Goal: Task Accomplishment & Management: Complete application form

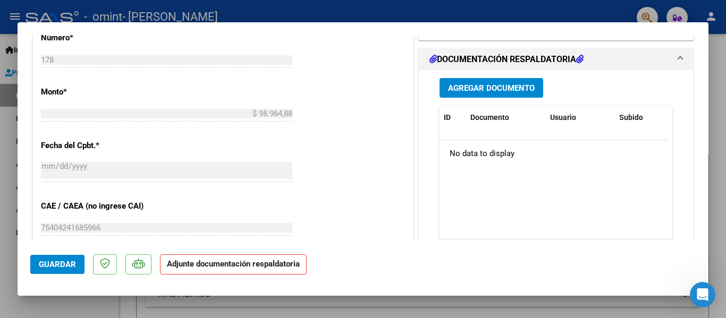
scroll to position [491, 0]
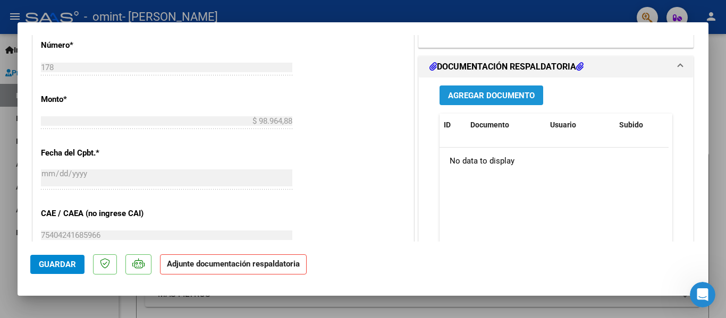
click at [458, 91] on span "Agregar Documento" at bounding box center [491, 96] width 87 height 10
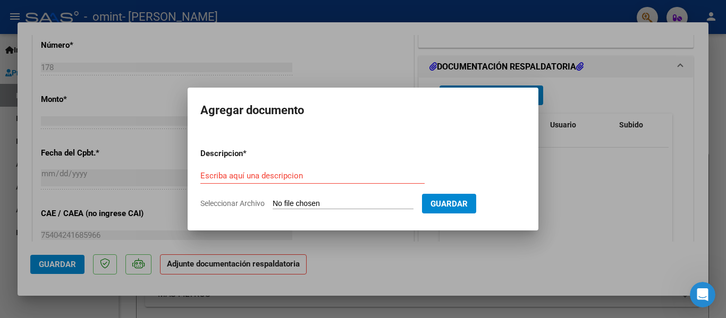
click at [572, 87] on div at bounding box center [363, 159] width 726 height 318
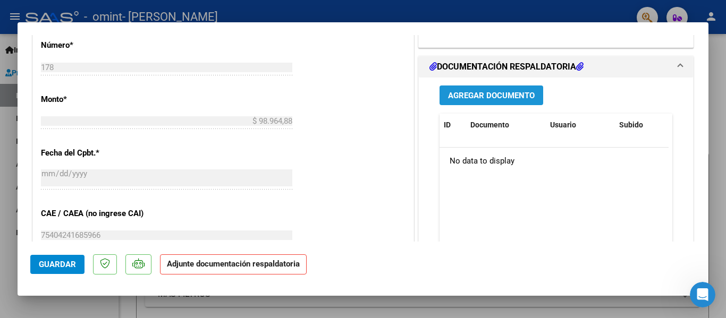
click at [468, 91] on span "Agregar Documento" at bounding box center [491, 96] width 87 height 10
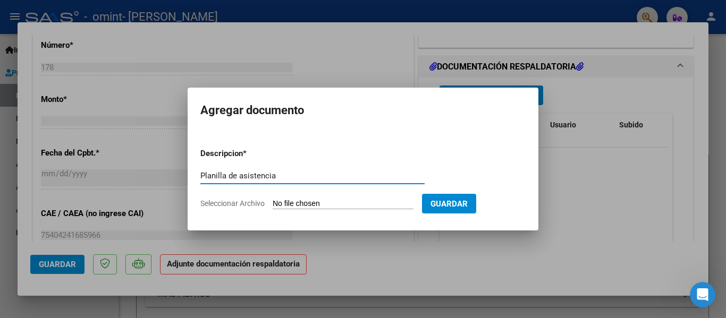
type input "Planilla de asistencia"
click at [368, 197] on form "Descripcion * Planilla de asistencia Escriba aquí una descripcion Seleccionar A…" at bounding box center [362, 179] width 325 height 78
click at [242, 202] on span "Seleccionar Archivo" at bounding box center [232, 203] width 64 height 9
click at [273, 202] on input "Seleccionar Archivo" at bounding box center [343, 204] width 141 height 10
type input "C:\fakepath\[PERSON_NAME] ASIST 09-25.pdf"
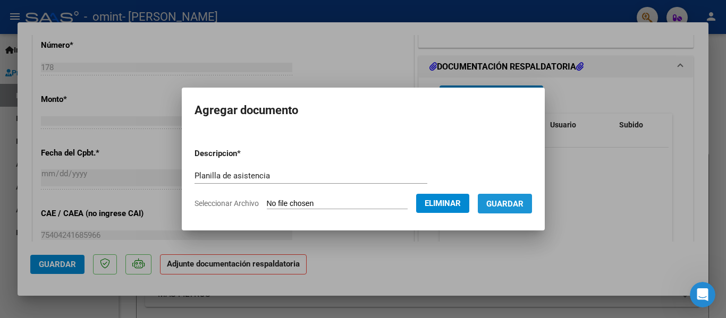
click at [521, 202] on span "Guardar" at bounding box center [504, 204] width 37 height 10
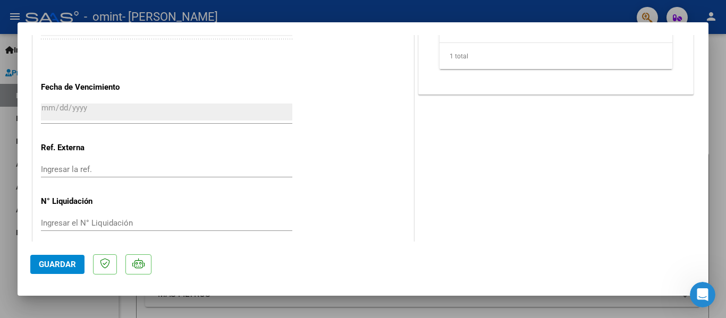
scroll to position [705, 0]
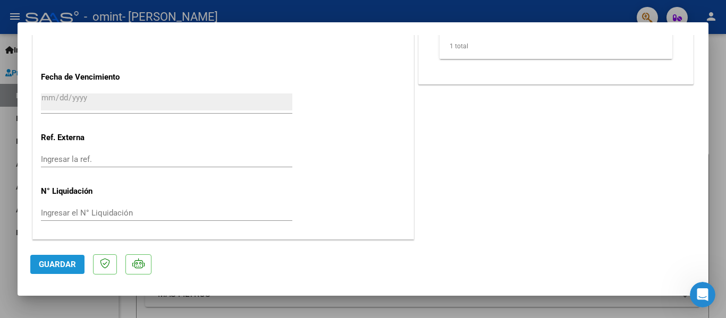
click at [54, 259] on button "Guardar" at bounding box center [57, 264] width 54 height 19
click at [74, 262] on span "Guardar" at bounding box center [57, 265] width 37 height 10
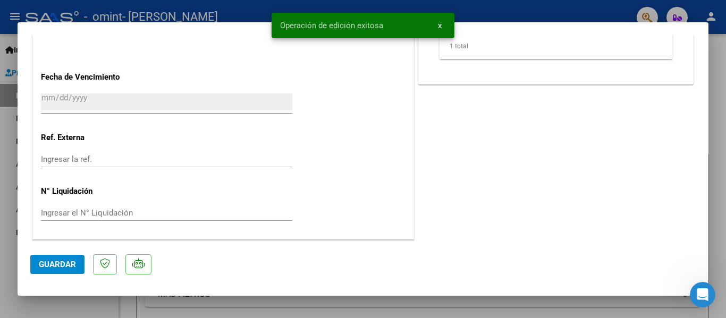
click at [9, 243] on div at bounding box center [363, 159] width 726 height 318
type input "$ 0,00"
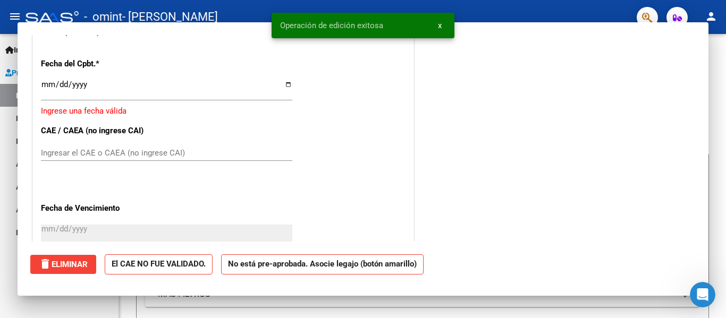
scroll to position [0, 0]
